Goal: Task Accomplishment & Management: Use online tool/utility

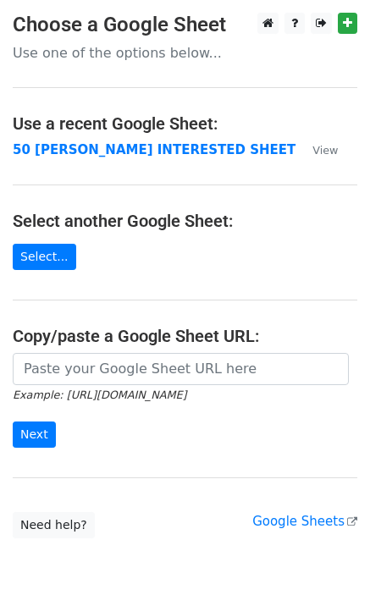
click at [71, 146] on strong "50 KEVIN INTERESTED SHEET" at bounding box center [154, 149] width 283 height 15
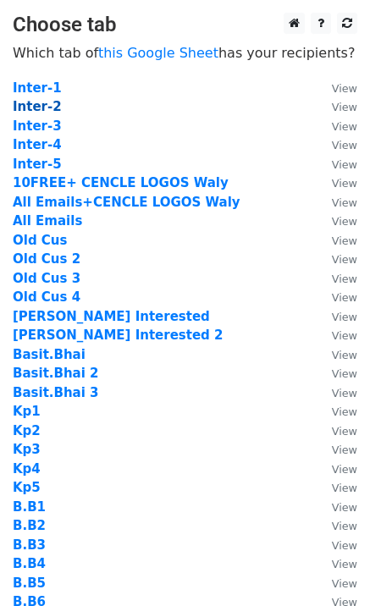
click at [42, 104] on strong "Inter-2" at bounding box center [37, 106] width 49 height 15
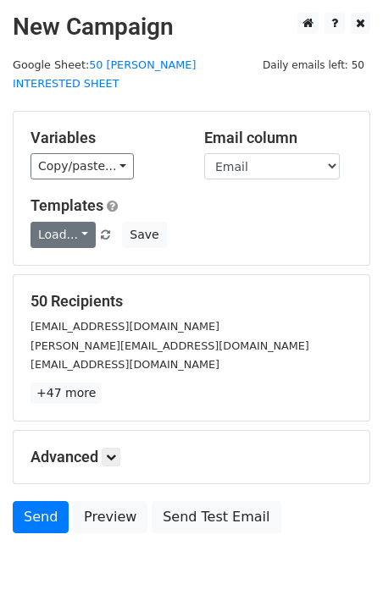
click at [71, 222] on link "Load..." at bounding box center [62, 235] width 65 height 26
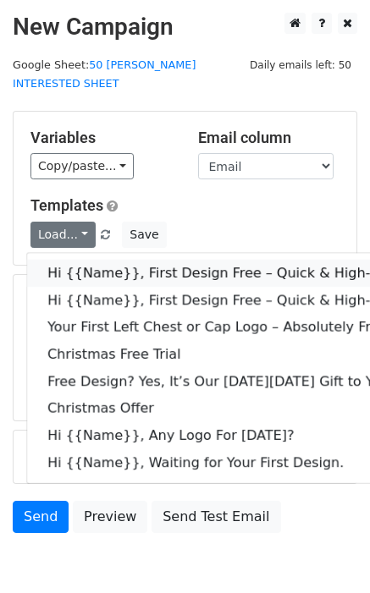
click at [101, 260] on link "Hi {{Name}}, First Design Free – Quick & High-Quality Digitizing!" at bounding box center [270, 273] width 486 height 27
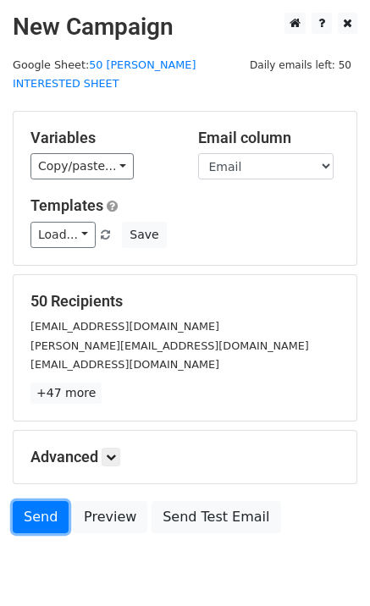
click at [32, 501] on link "Send" at bounding box center [41, 517] width 56 height 32
